Goal: Information Seeking & Learning: Find specific page/section

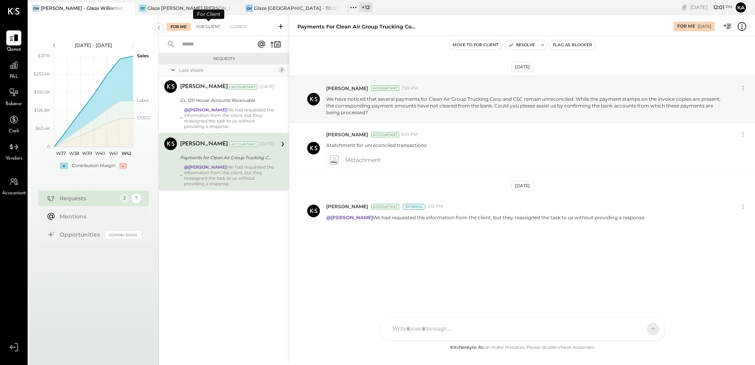
click at [210, 26] on div "For Client" at bounding box center [208, 27] width 32 height 8
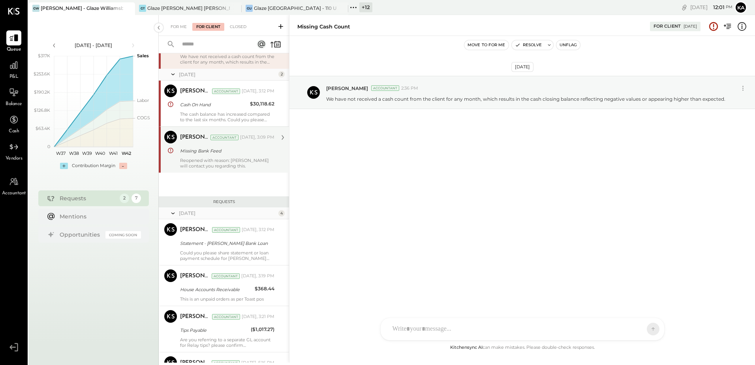
scroll to position [119, 0]
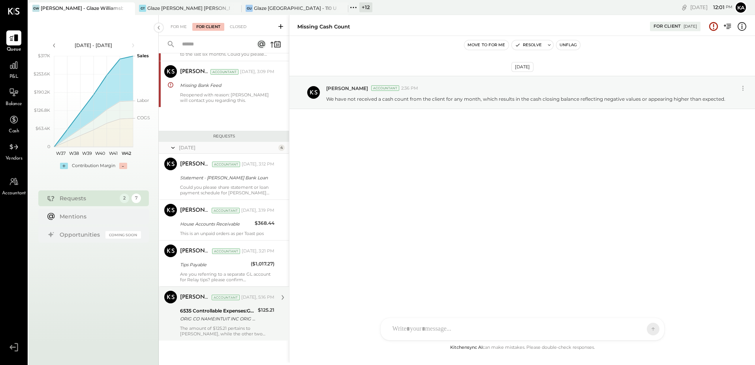
click at [213, 328] on div "The amount of $125.21 pertains to [PERSON_NAME], while the other two amounts ($…" at bounding box center [227, 330] width 94 height 11
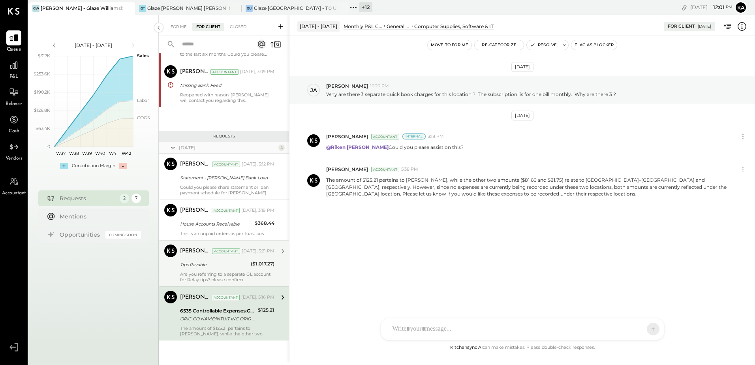
click at [205, 278] on div "Are you referring to a separate GL account for Relay tips? please confirm" at bounding box center [227, 276] width 94 height 11
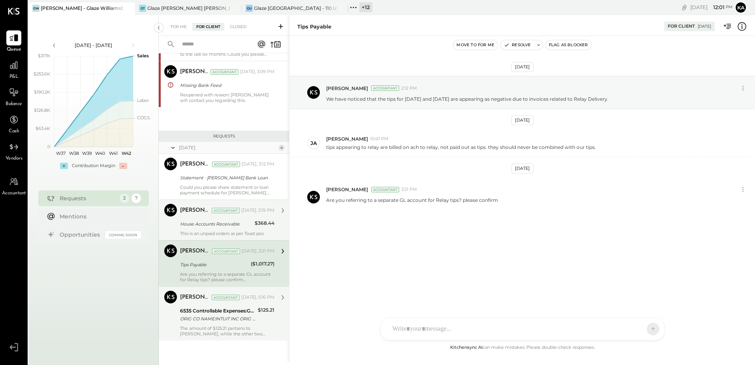
click at [209, 230] on div "[PERSON_NAME] Accountant [DATE], 3:19 PM House Accounts Receivable $368.44 This…" at bounding box center [227, 220] width 94 height 32
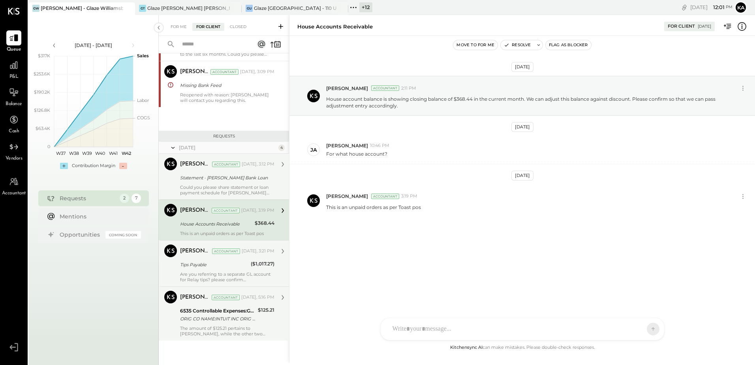
click at [212, 187] on div "Could you please share statement or loan payment schedule for [PERSON_NAME] ban…" at bounding box center [227, 189] width 94 height 11
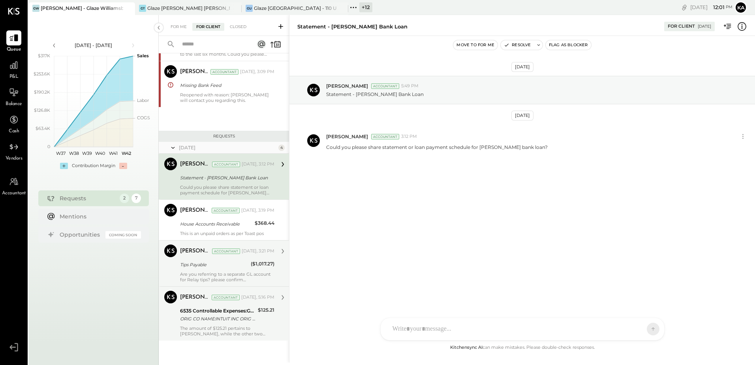
scroll to position [40, 0]
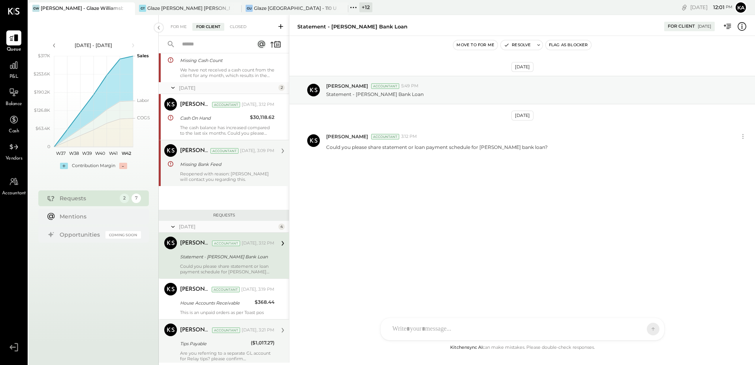
click at [207, 173] on div "Reopened with reason: [PERSON_NAME] will contact you regarding this." at bounding box center [227, 176] width 94 height 11
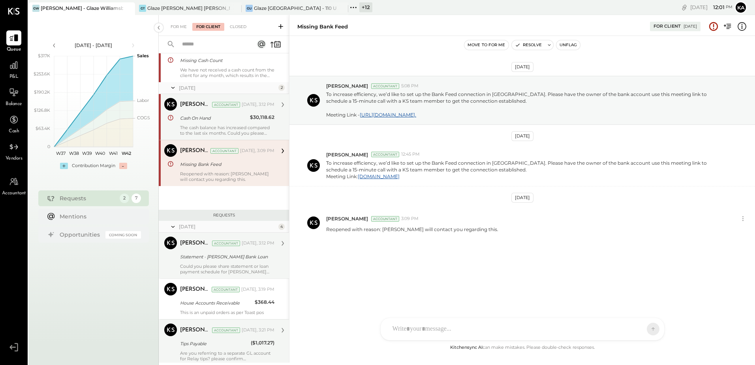
click at [207, 132] on div "The cash balance has increased compared to the last six months. Could you pleas…" at bounding box center [227, 130] width 94 height 11
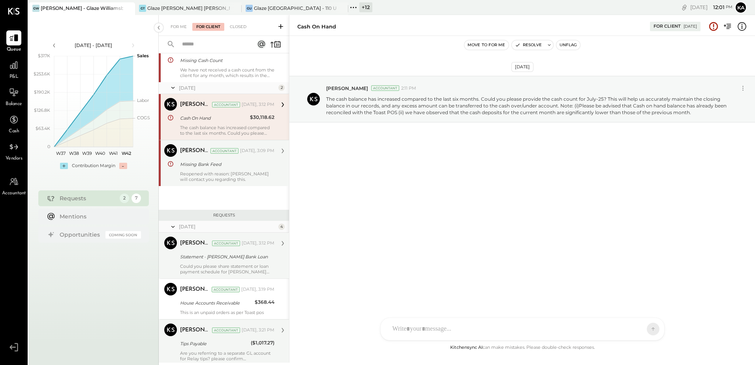
click at [222, 83] on div "[DATE] 2" at bounding box center [224, 88] width 130 height 12
click at [227, 64] on div "Missing Cash Count" at bounding box center [226, 60] width 92 height 8
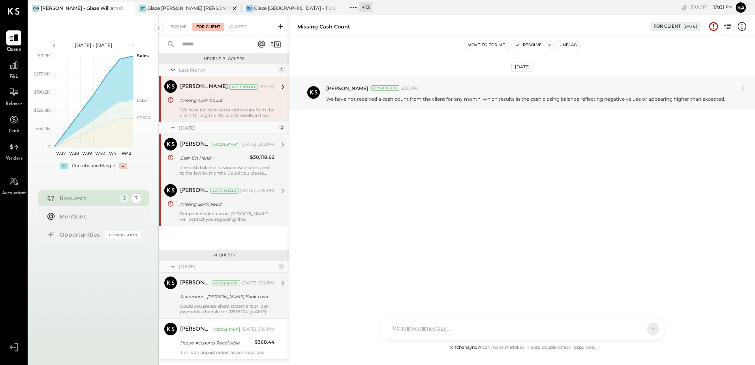
click at [196, 9] on div "Glaze [PERSON_NAME] [PERSON_NAME] LLC" at bounding box center [188, 8] width 83 height 7
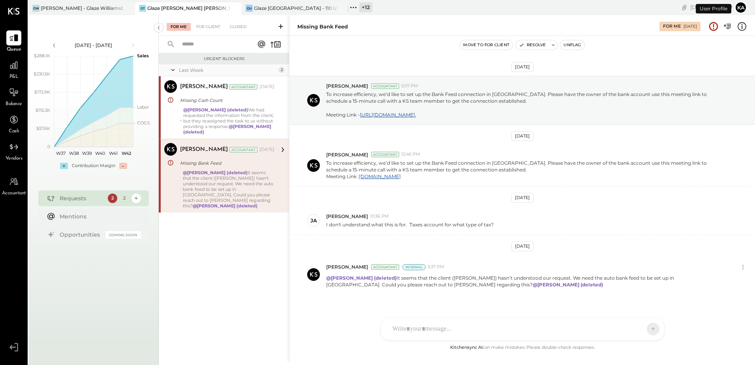
scroll to position [11, 0]
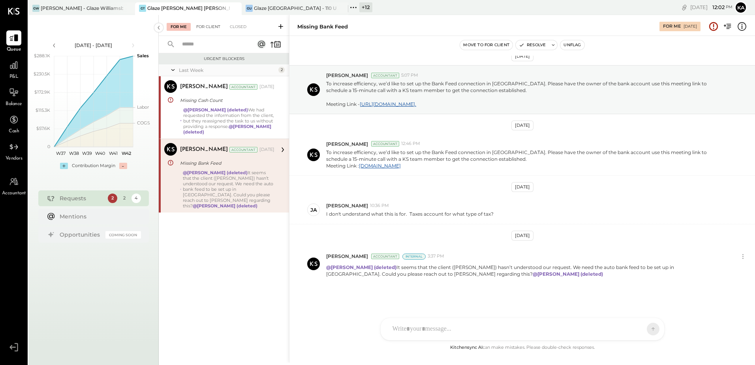
click at [207, 24] on div "For Client" at bounding box center [208, 27] width 32 height 8
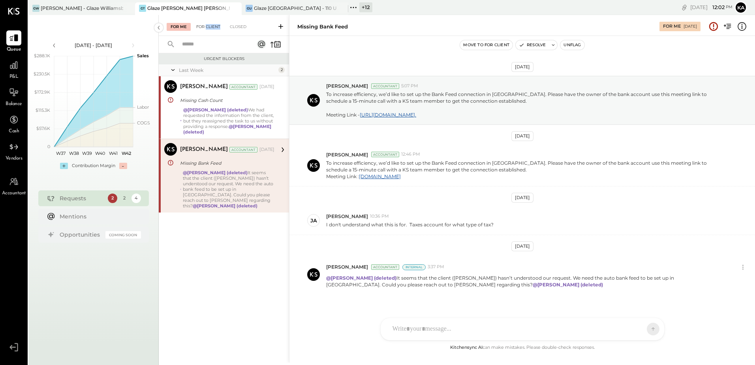
click at [207, 24] on div "For Client" at bounding box center [208, 27] width 32 height 8
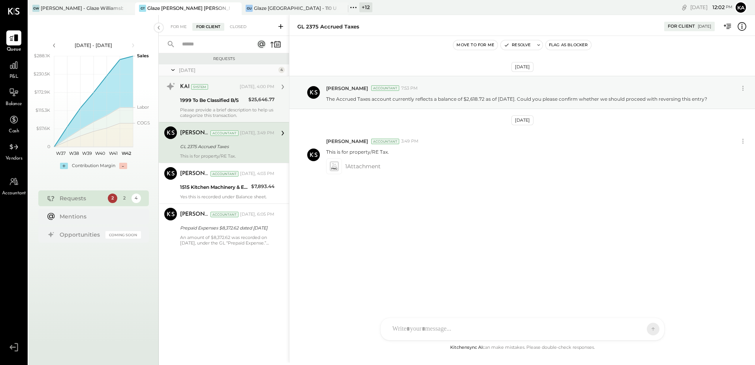
drag, startPoint x: 207, startPoint y: 24, endPoint x: 212, endPoint y: 115, distance: 90.2
click at [212, 115] on div "Please provide a brief description to help us categorize this transaction." at bounding box center [227, 112] width 94 height 11
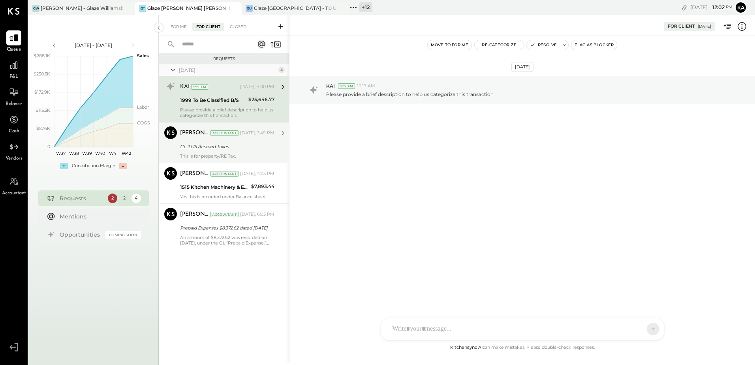
click at [226, 154] on div "This is for property/RE Tax." at bounding box center [227, 156] width 94 height 6
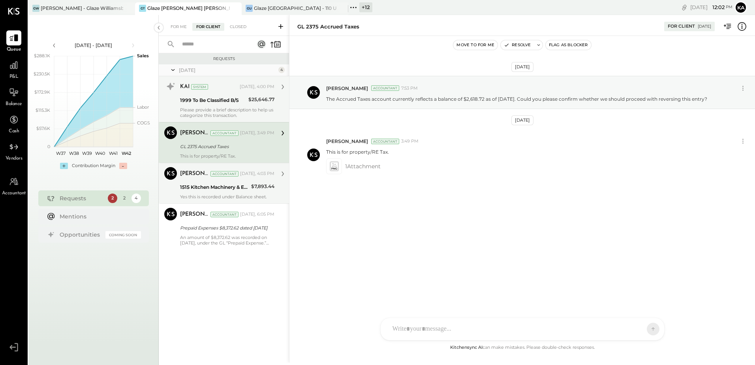
click at [227, 188] on div "1515 Kitchen Machinery & Equipment" at bounding box center [214, 187] width 69 height 8
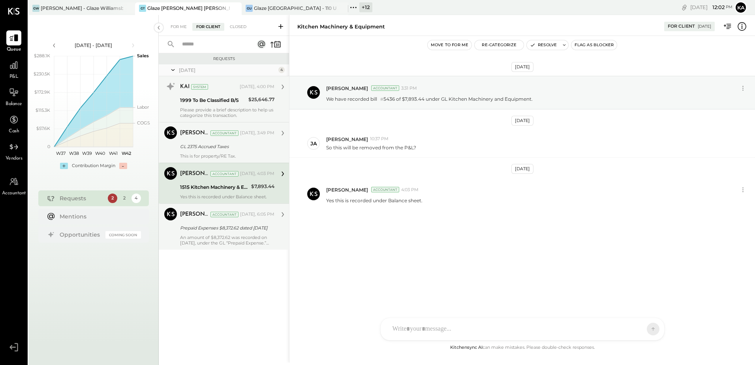
click at [233, 236] on div "An amount of $8,372.62 was recorded on [DATE], under the GL “Prepaid Expense.” …" at bounding box center [227, 240] width 94 height 11
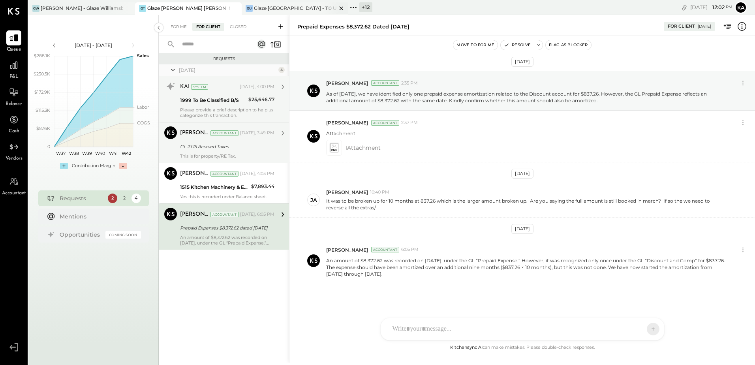
click at [285, 3] on div "GU Glaze Union Square - 110 Uni" at bounding box center [295, 8] width 107 height 13
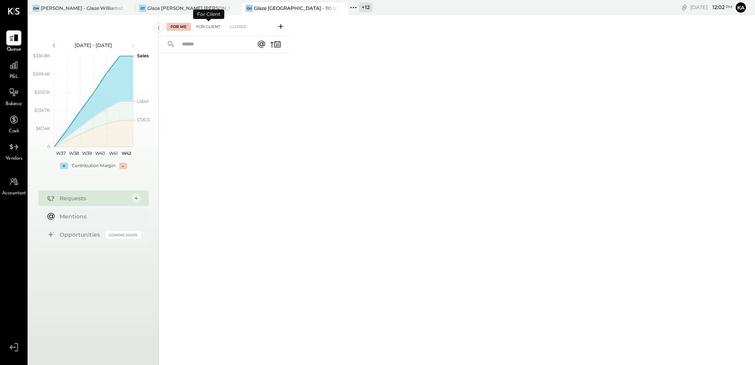
click at [207, 26] on div "For Client" at bounding box center [208, 27] width 32 height 8
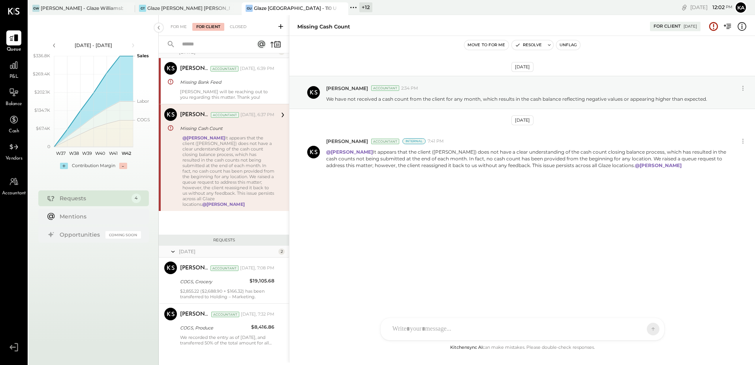
scroll to position [27, 0]
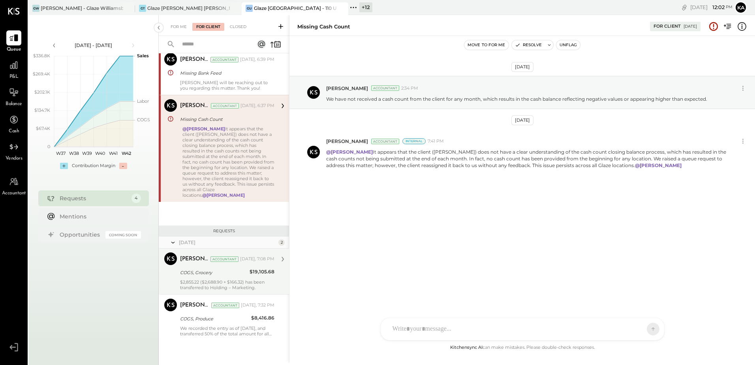
click at [217, 273] on div "COGS, Grocery" at bounding box center [213, 273] width 67 height 8
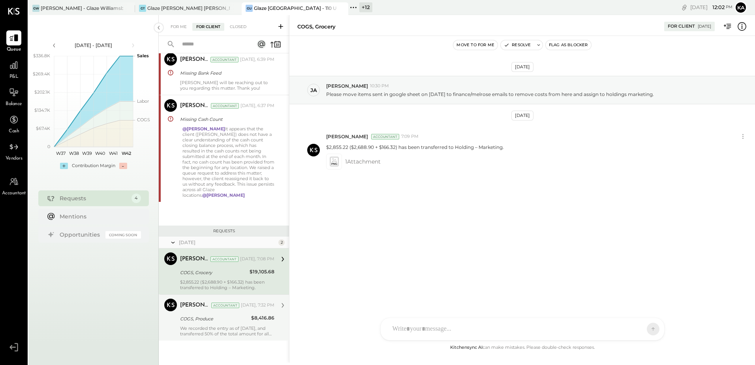
click at [211, 326] on div "We recorded the entry as of [DATE], and transferred 50% of the total amount for…" at bounding box center [227, 330] width 94 height 11
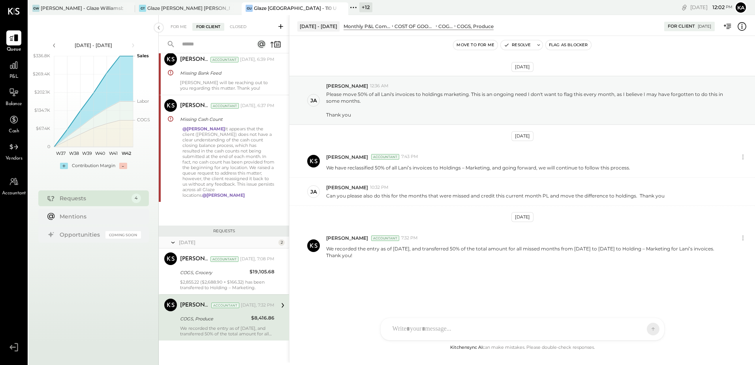
click at [355, 4] on icon at bounding box center [353, 7] width 10 height 10
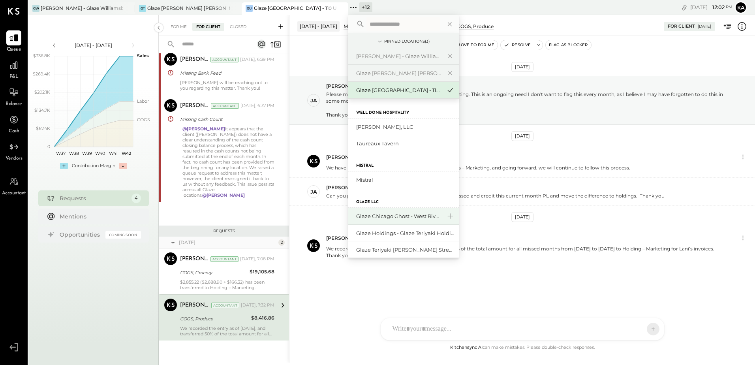
click at [405, 217] on div "Glaze Chicago Ghost - West River Rice LLC" at bounding box center [398, 216] width 85 height 8
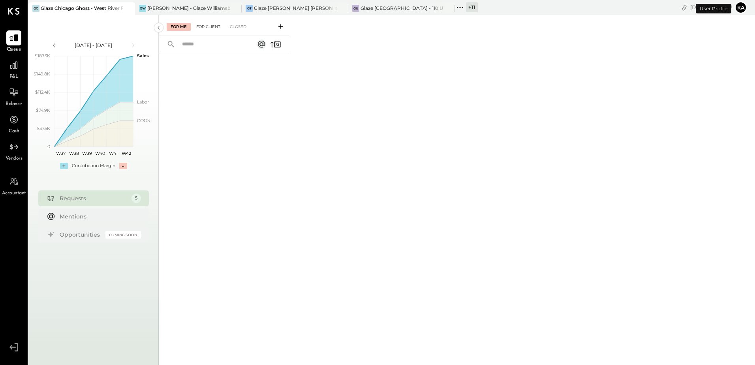
click at [209, 24] on div "For Client" at bounding box center [208, 27] width 32 height 8
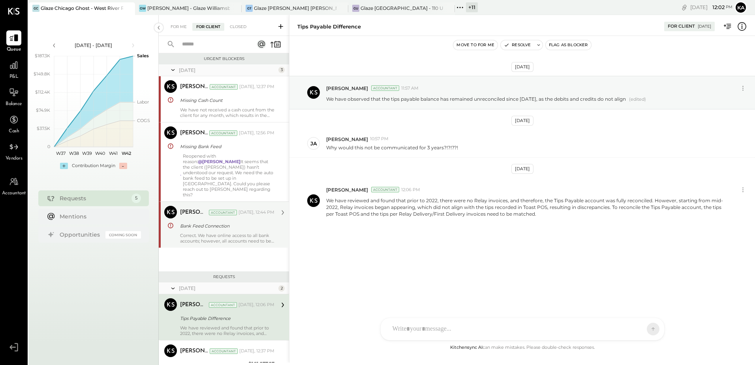
click at [226, 233] on div "Correct. We have online access to all bank accounts; however, all accounts need…" at bounding box center [227, 238] width 94 height 11
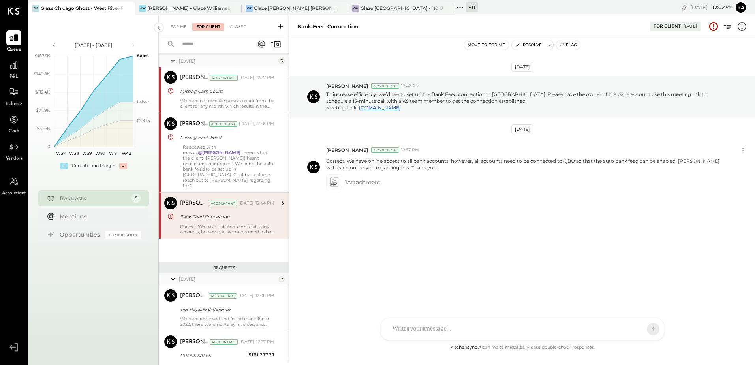
scroll to position [35, 0]
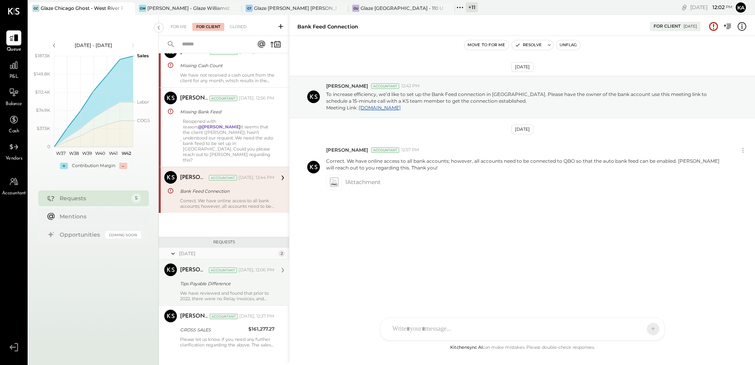
click at [221, 290] on div "We have reviewed and found that prior to 2022, there were no Relay invoices, an…" at bounding box center [227, 295] width 94 height 11
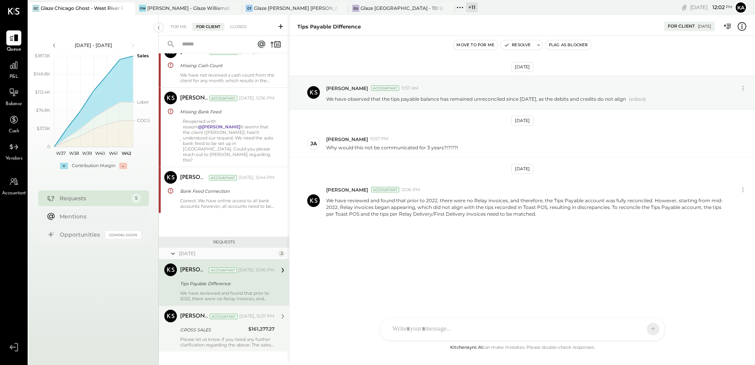
click at [209, 336] on div "Please let us know if you need any further clarification regarding the above. T…" at bounding box center [227, 341] width 94 height 11
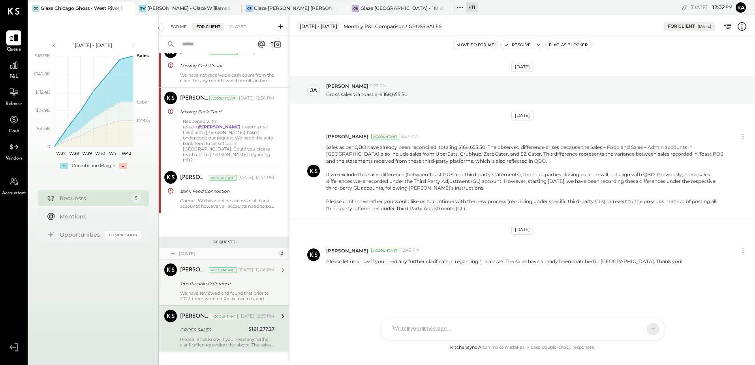
click at [175, 24] on div "For Me" at bounding box center [179, 27] width 24 height 8
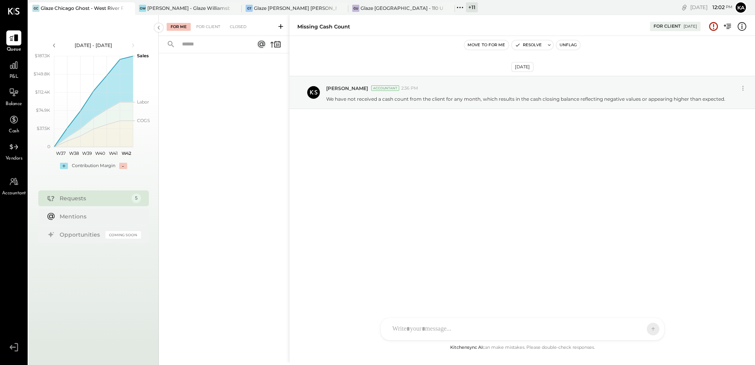
click at [461, 8] on icon at bounding box center [460, 7] width 10 height 10
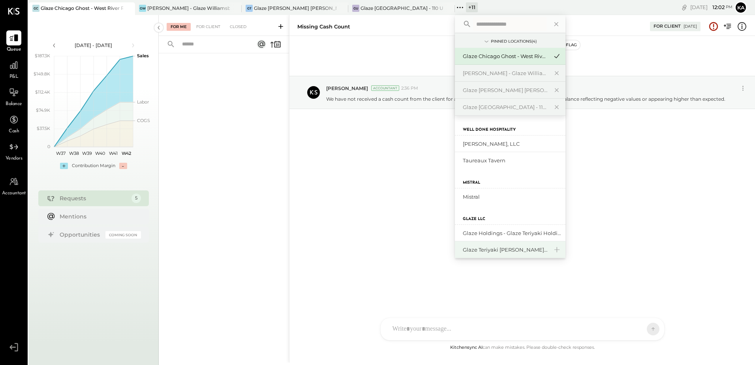
click at [496, 250] on div "Glaze Teriyaki [PERSON_NAME] Street - [PERSON_NAME] River [PERSON_NAME] LLC" at bounding box center [505, 250] width 85 height 8
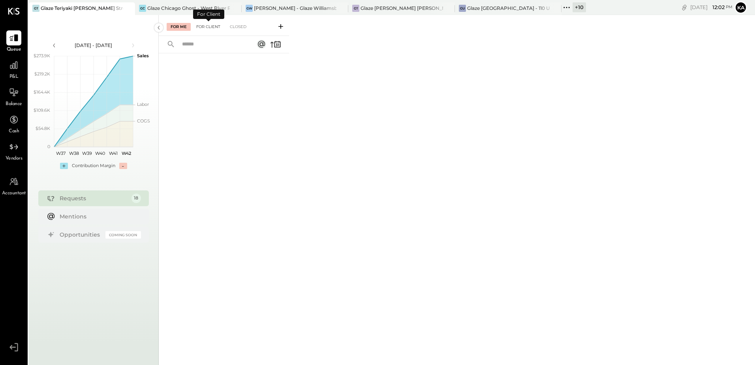
click at [209, 27] on div "For Client" at bounding box center [208, 27] width 32 height 8
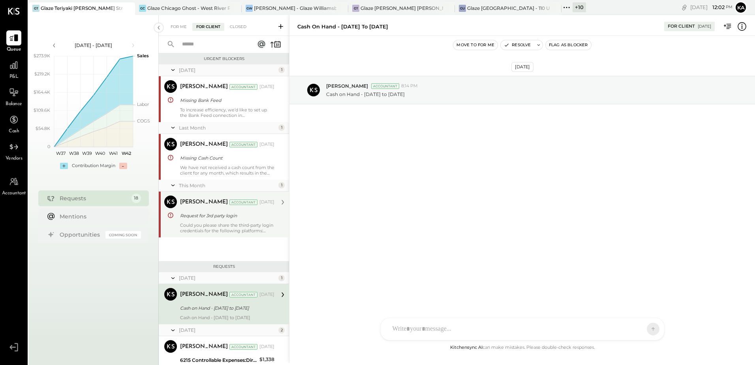
click at [231, 222] on div "Could you please share the third-party login credentials for the following plat…" at bounding box center [227, 227] width 94 height 11
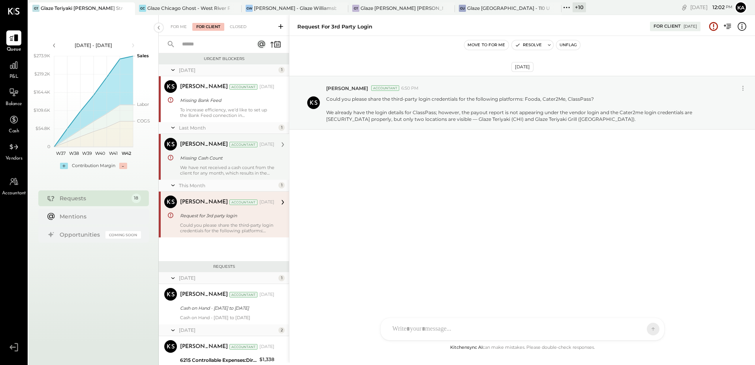
click at [214, 170] on div "We have not received a cash count from the client for any month, which results …" at bounding box center [227, 170] width 94 height 11
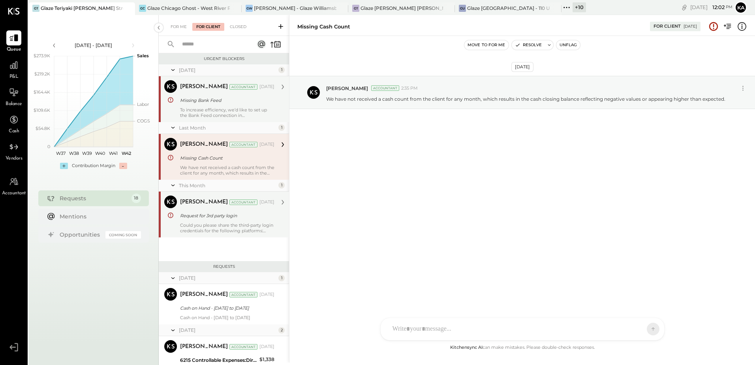
click at [211, 115] on div "To increase efficiency, we’d like to set up the Bank Feed connection in [GEOGRA…" at bounding box center [227, 112] width 94 height 11
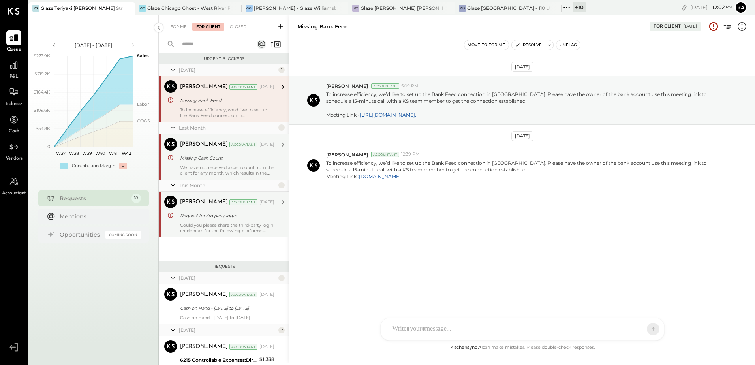
click at [222, 224] on div "Could you please share the third-party login credentials for the following plat…" at bounding box center [227, 227] width 94 height 11
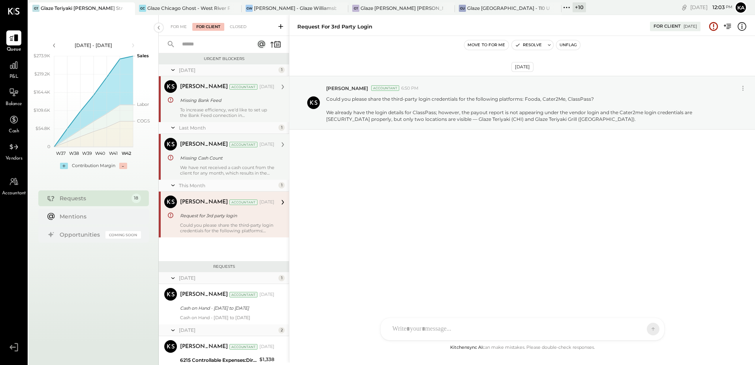
click at [204, 166] on div "We have not received a cash count from the client for any month, which results …" at bounding box center [227, 170] width 94 height 11
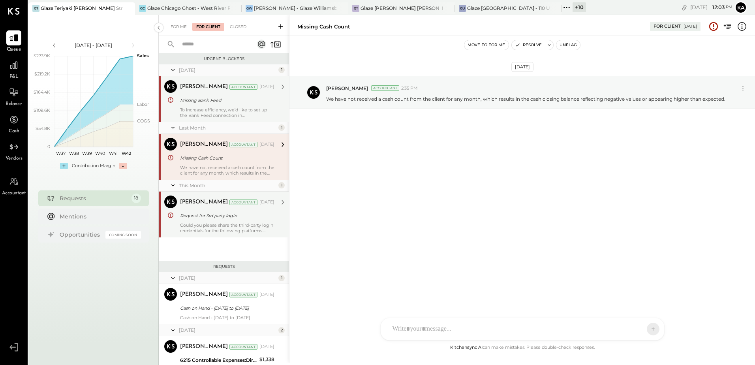
click at [210, 103] on div "Missing Bank Feed" at bounding box center [226, 100] width 92 height 8
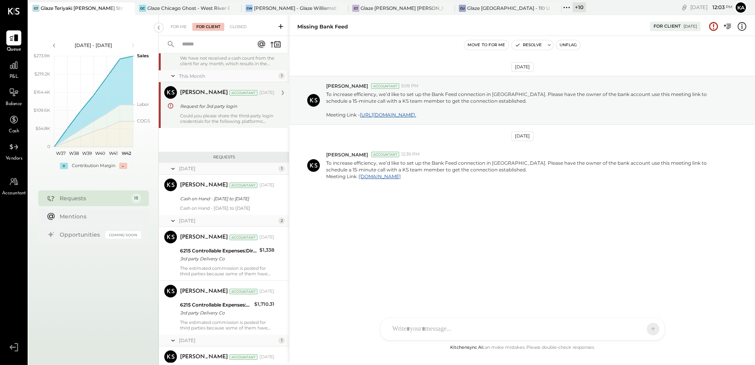
scroll to position [118, 0]
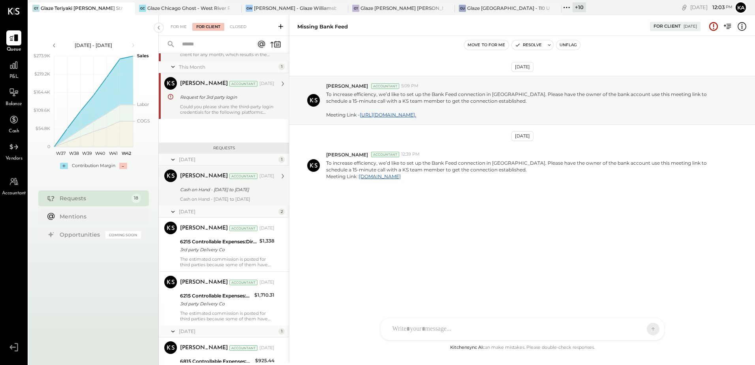
click at [218, 192] on div "Cash on Hand - [DATE] to [DATE]" at bounding box center [226, 190] width 92 height 8
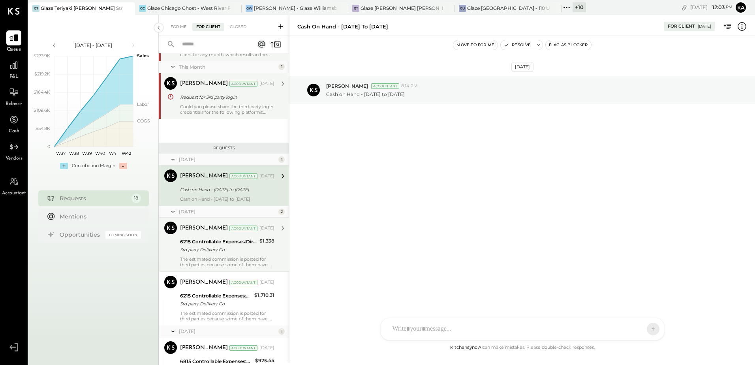
click at [220, 254] on div "3rd party Delivery Co" at bounding box center [218, 250] width 77 height 8
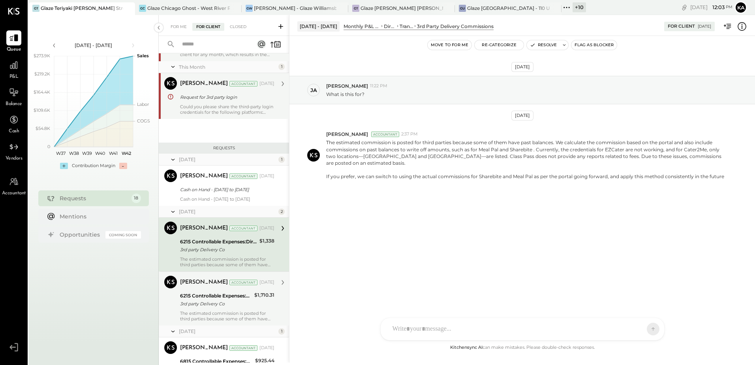
click at [211, 308] on div "3rd party Delivery Co" at bounding box center [216, 304] width 72 height 8
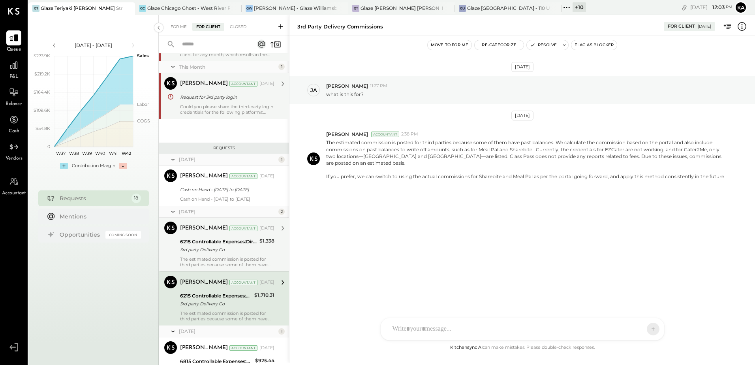
click at [221, 263] on div "The estimated commission is posted for third parties because some of them have …" at bounding box center [227, 261] width 94 height 11
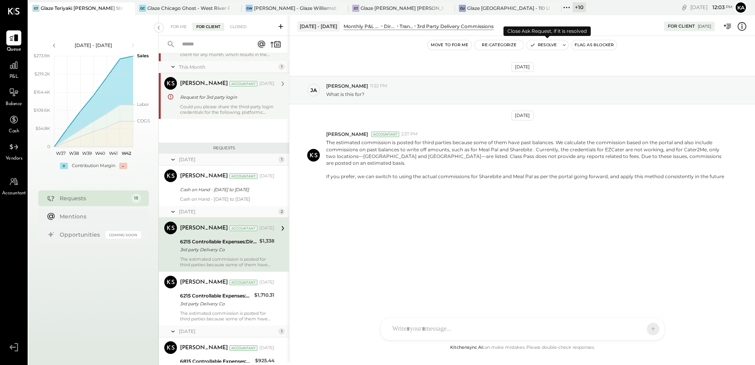
click at [550, 43] on button "Resolve" at bounding box center [543, 44] width 33 height 9
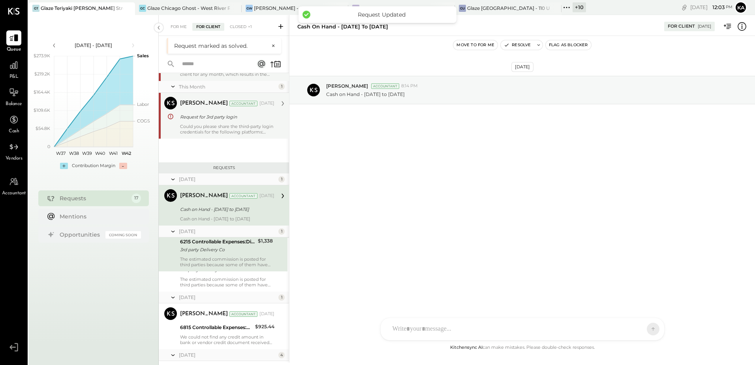
scroll to position [98, 0]
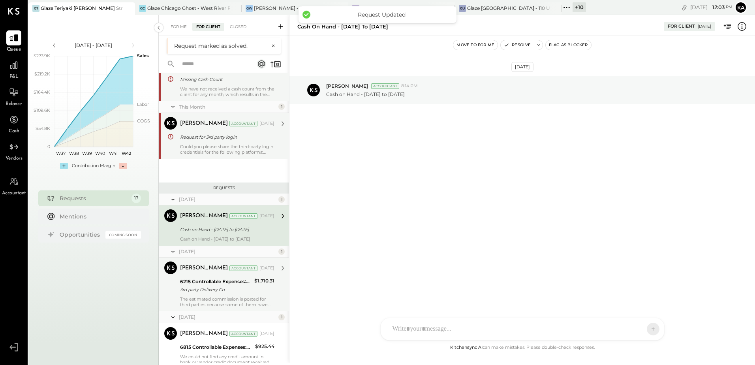
click at [211, 301] on div "[PERSON_NAME] Accountant [DATE] 6215 Controllable Expenses:Direct Operating Exp…" at bounding box center [227, 284] width 94 height 46
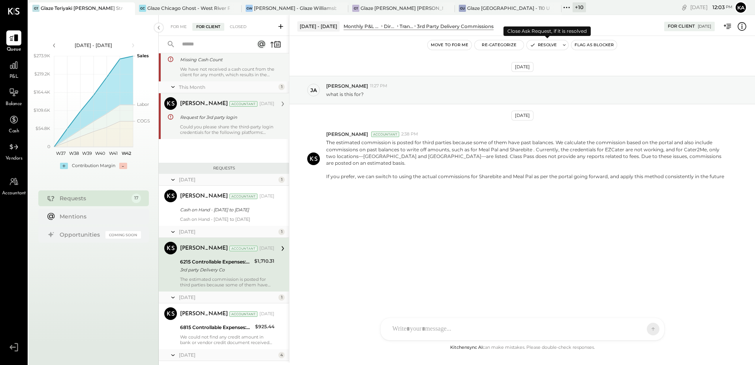
click at [553, 44] on button "Resolve" at bounding box center [543, 44] width 33 height 9
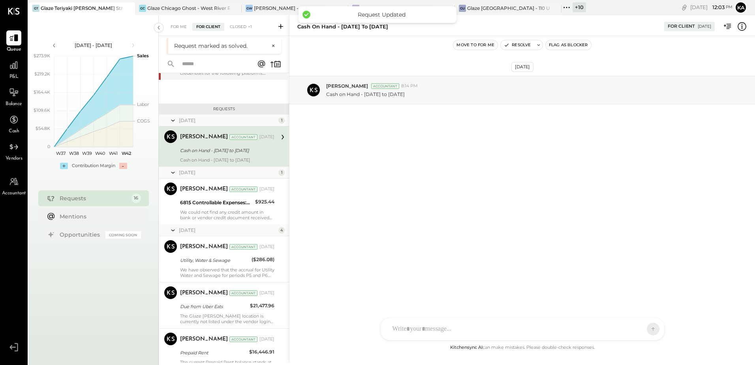
scroll to position [98, 0]
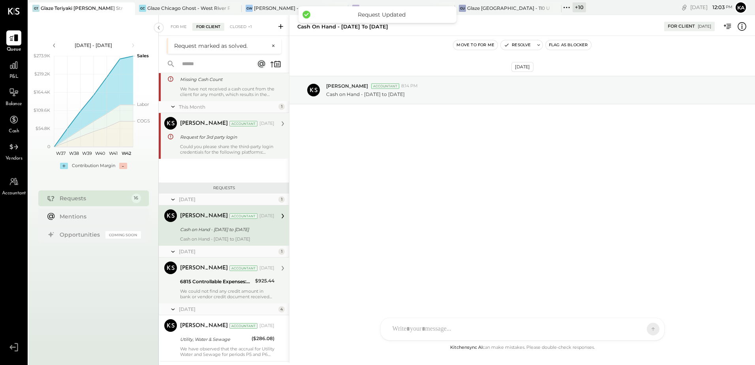
click at [210, 295] on div "We could not find any credit amount in bank or vendor credit document received …" at bounding box center [227, 293] width 94 height 11
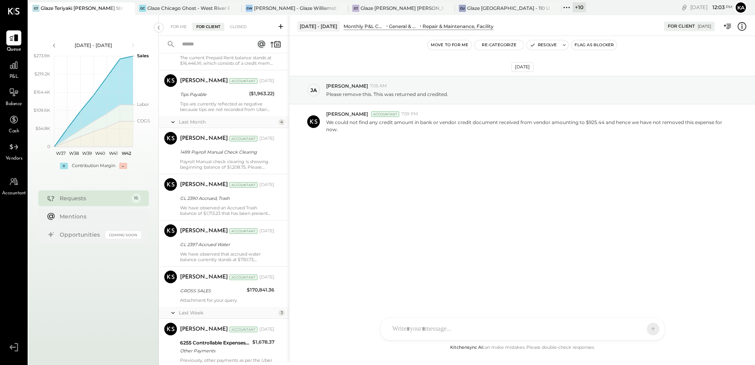
scroll to position [592, 0]
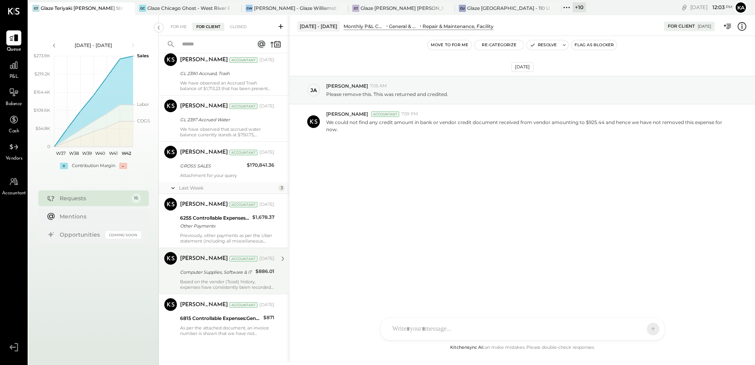
drag, startPoint x: 235, startPoint y: 324, endPoint x: 223, endPoint y: 291, distance: 35.5
click at [234, 324] on div "[PERSON_NAME] Accountant [DATE] 6815 Controllable Expenses:General & Administra…" at bounding box center [227, 317] width 94 height 38
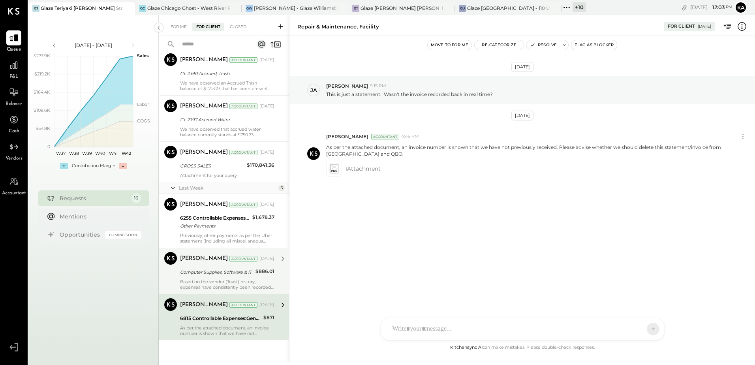
click at [218, 276] on div "Computer Supplies, Software & IT" at bounding box center [216, 272] width 73 height 8
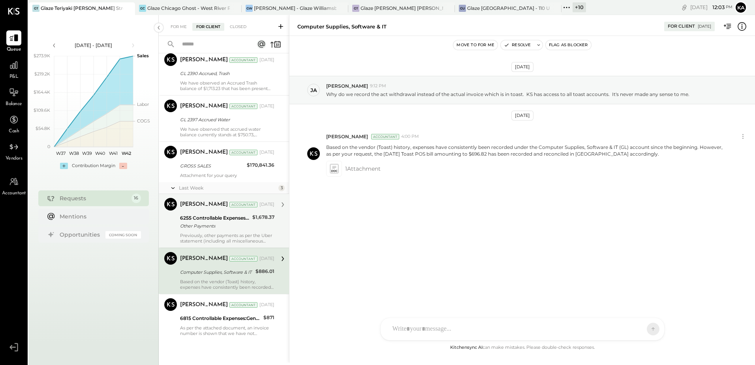
click at [211, 233] on div "Previously, other payments as per the Uber statement (including all miscellaneo…" at bounding box center [227, 238] width 94 height 11
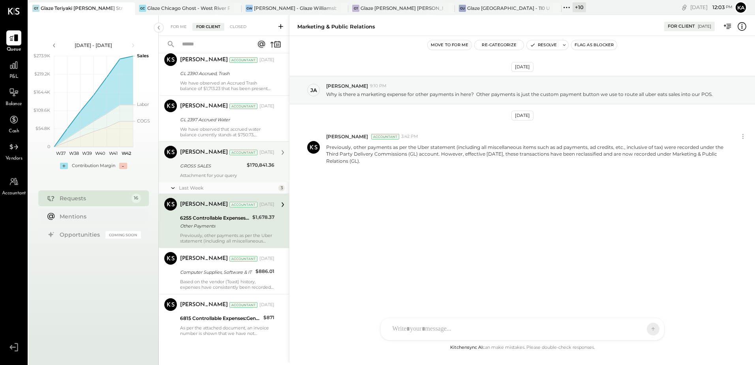
click at [209, 170] on div "GROSS SALES" at bounding box center [212, 166] width 64 height 8
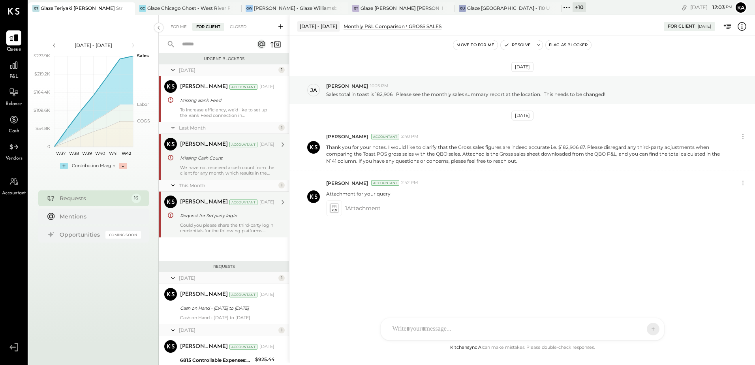
click at [221, 162] on div "Missing Cash Count" at bounding box center [226, 158] width 92 height 8
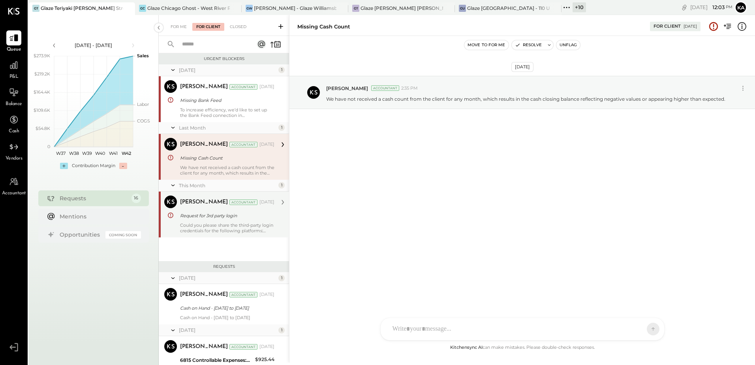
click at [242, 218] on div "Request for 3rd party login" at bounding box center [226, 216] width 92 height 8
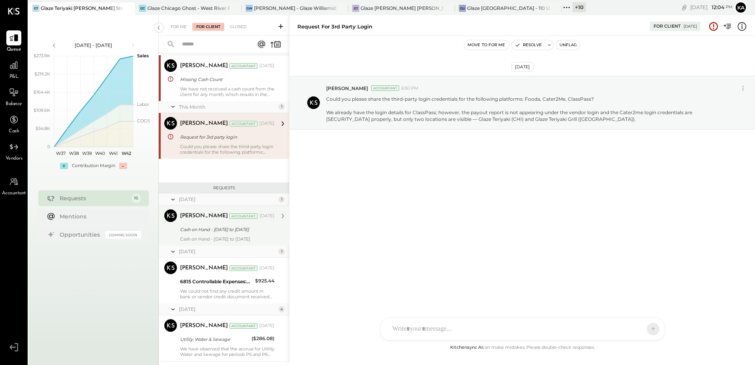
scroll to position [79, 0]
click at [232, 237] on div "Cash on Hand - [DATE] to [DATE]" at bounding box center [227, 239] width 94 height 6
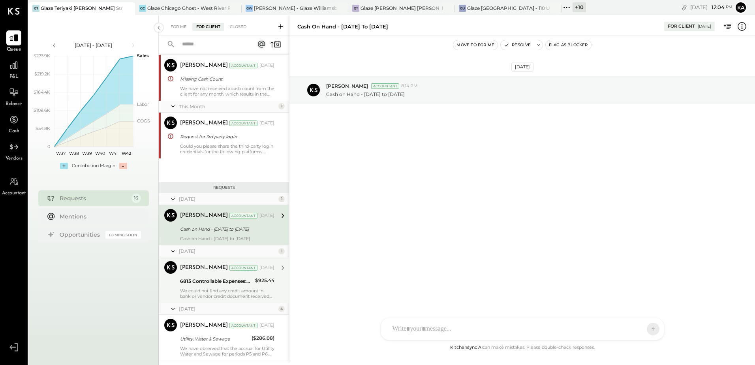
click at [226, 285] on div "6815 Controllable Expenses:General & Administrative Expenses:Repairs & Maintena…" at bounding box center [216, 281] width 73 height 8
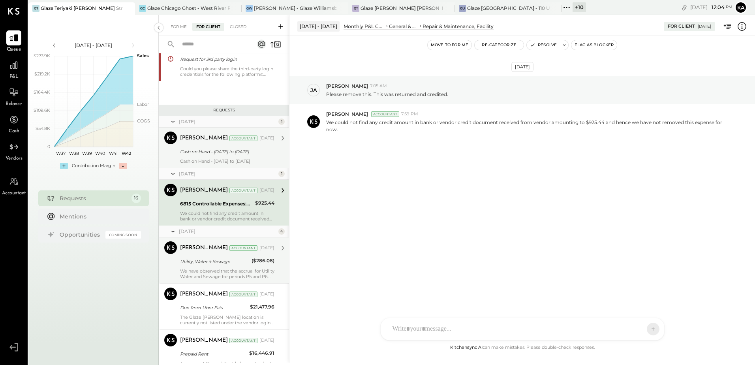
scroll to position [158, 0]
click at [221, 264] on div "Utility, Water & Sewage" at bounding box center [214, 260] width 69 height 8
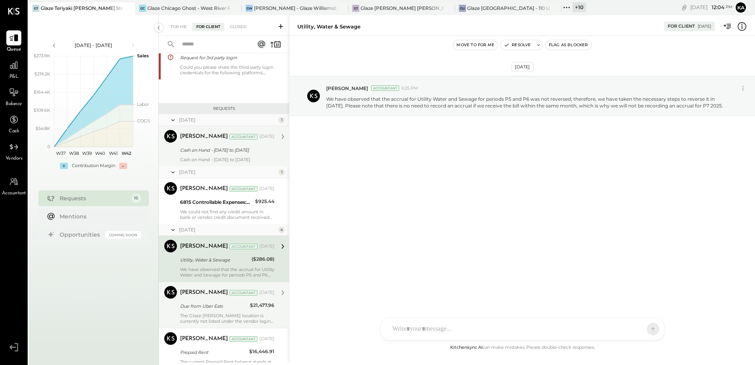
click at [218, 310] on div "Due from Uber Eats" at bounding box center [214, 306] width 68 height 8
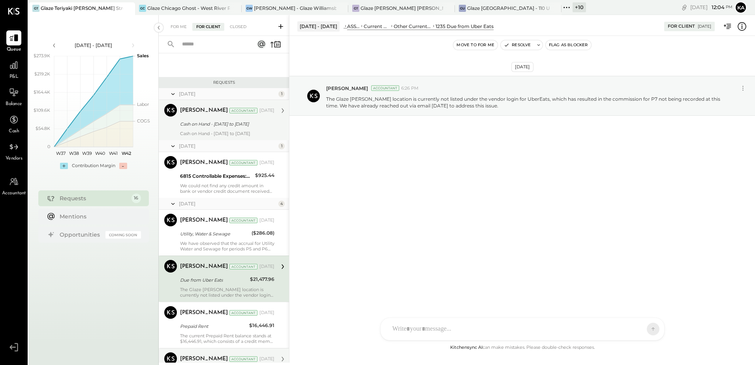
scroll to position [395, 0]
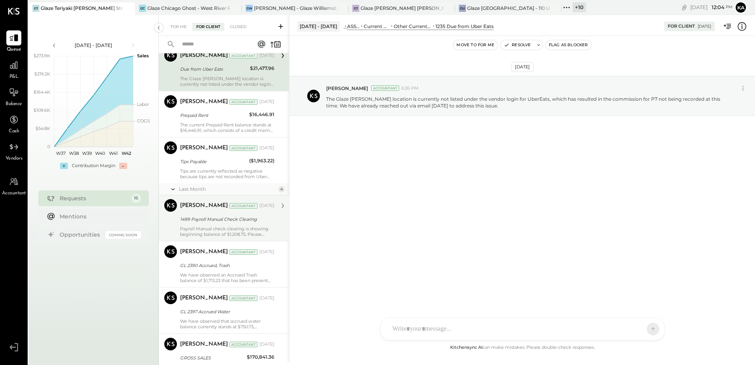
click at [228, 234] on div "Payroll Manual check clearing is showing beginning balance of $1,208.75. Please…" at bounding box center [227, 231] width 94 height 11
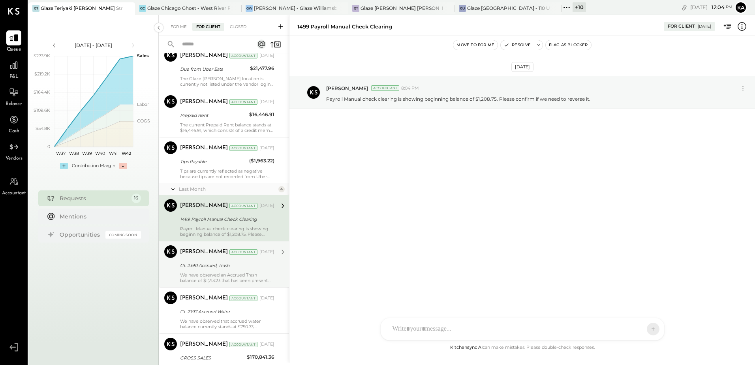
click at [225, 277] on div "[PERSON_NAME] Accountant [DATE] GL 2390 Accrued, Trash We have observed an Accr…" at bounding box center [227, 264] width 94 height 38
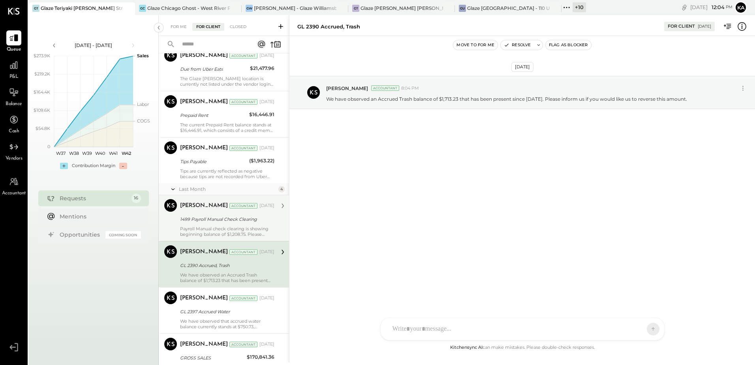
click at [201, 47] on input "text" at bounding box center [212, 44] width 71 height 13
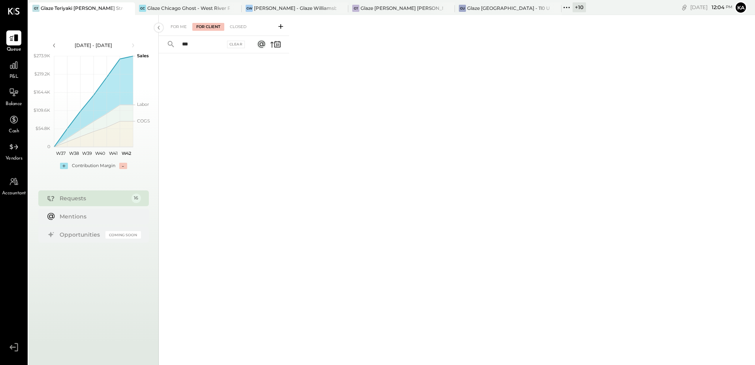
type input "****"
click at [212, 45] on input "****" at bounding box center [201, 44] width 48 height 13
